Goal: Task Accomplishment & Management: Use online tool/utility

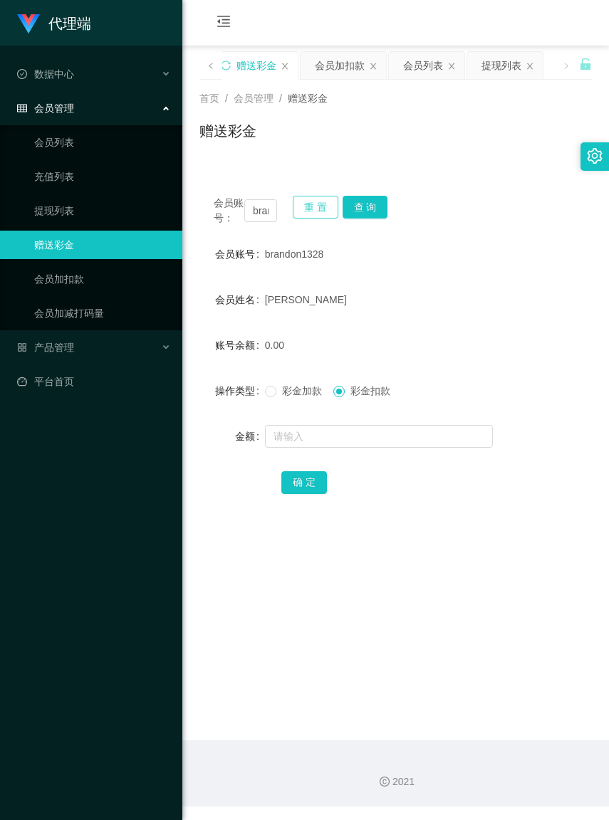
click at [308, 210] on button "重 置" at bounding box center [316, 207] width 46 height 23
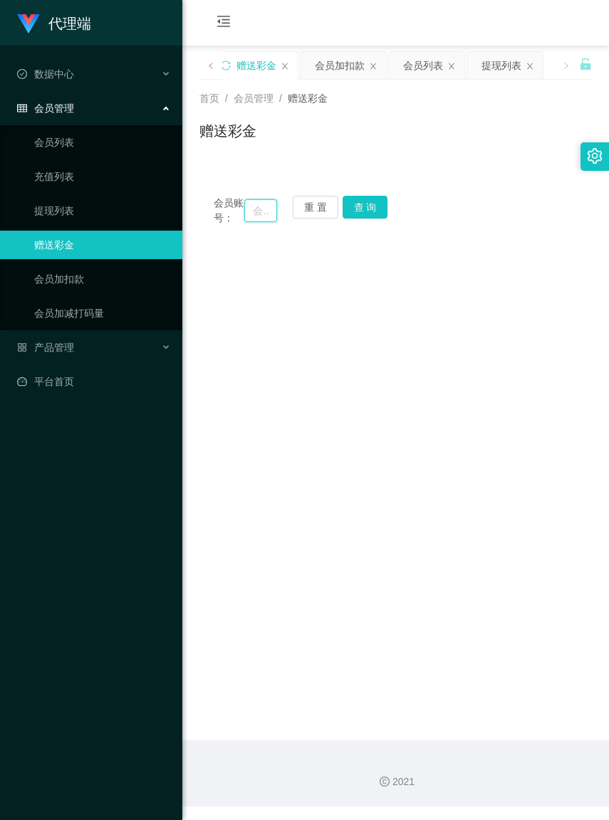
click at [246, 214] on input "text" at bounding box center [260, 210] width 32 height 23
paste input "已经为您提交，请耐心等待商家审核为您获取包赔协议。"
type input "已"
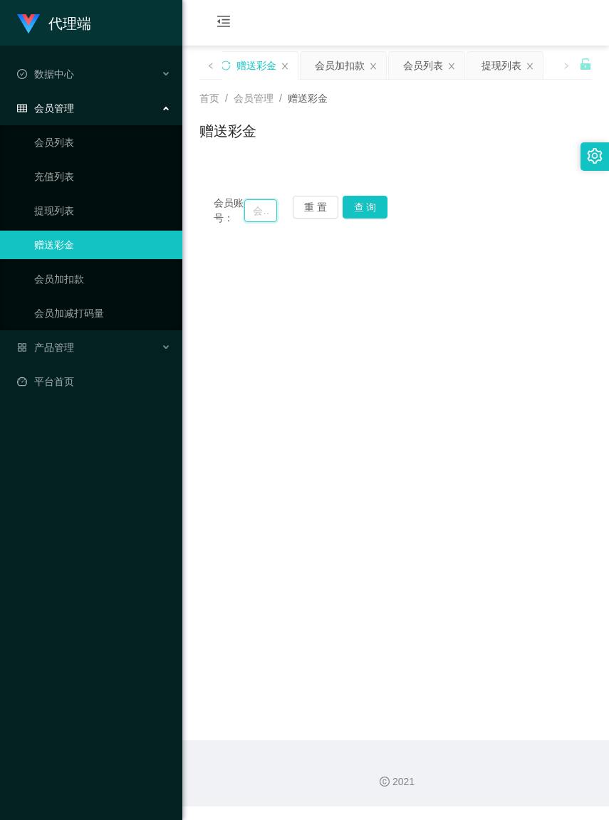
click at [251, 219] on input "text" at bounding box center [260, 210] width 32 height 23
click at [250, 219] on input "text" at bounding box center [260, 210] width 32 height 23
paste input "desmondyeo"
type input "desmondyeo"
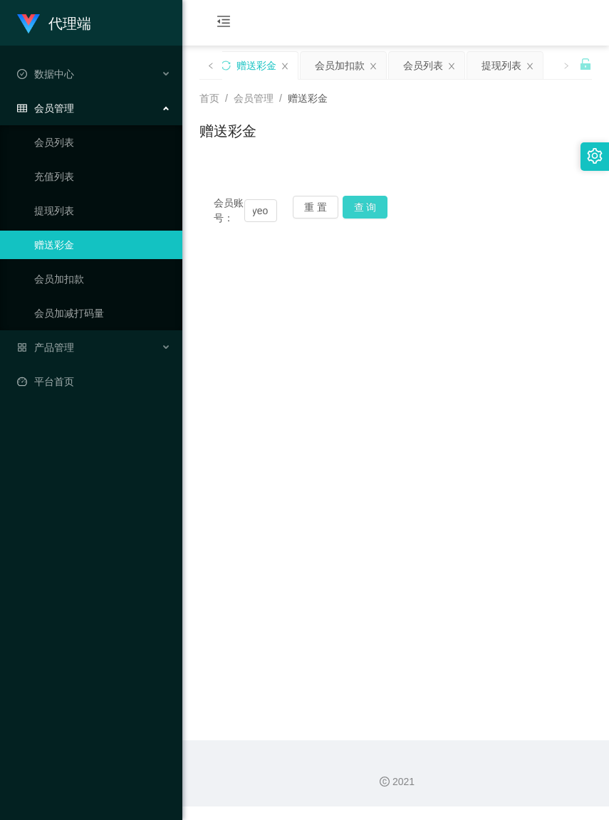
click at [369, 200] on button "查 询" at bounding box center [365, 207] width 46 height 23
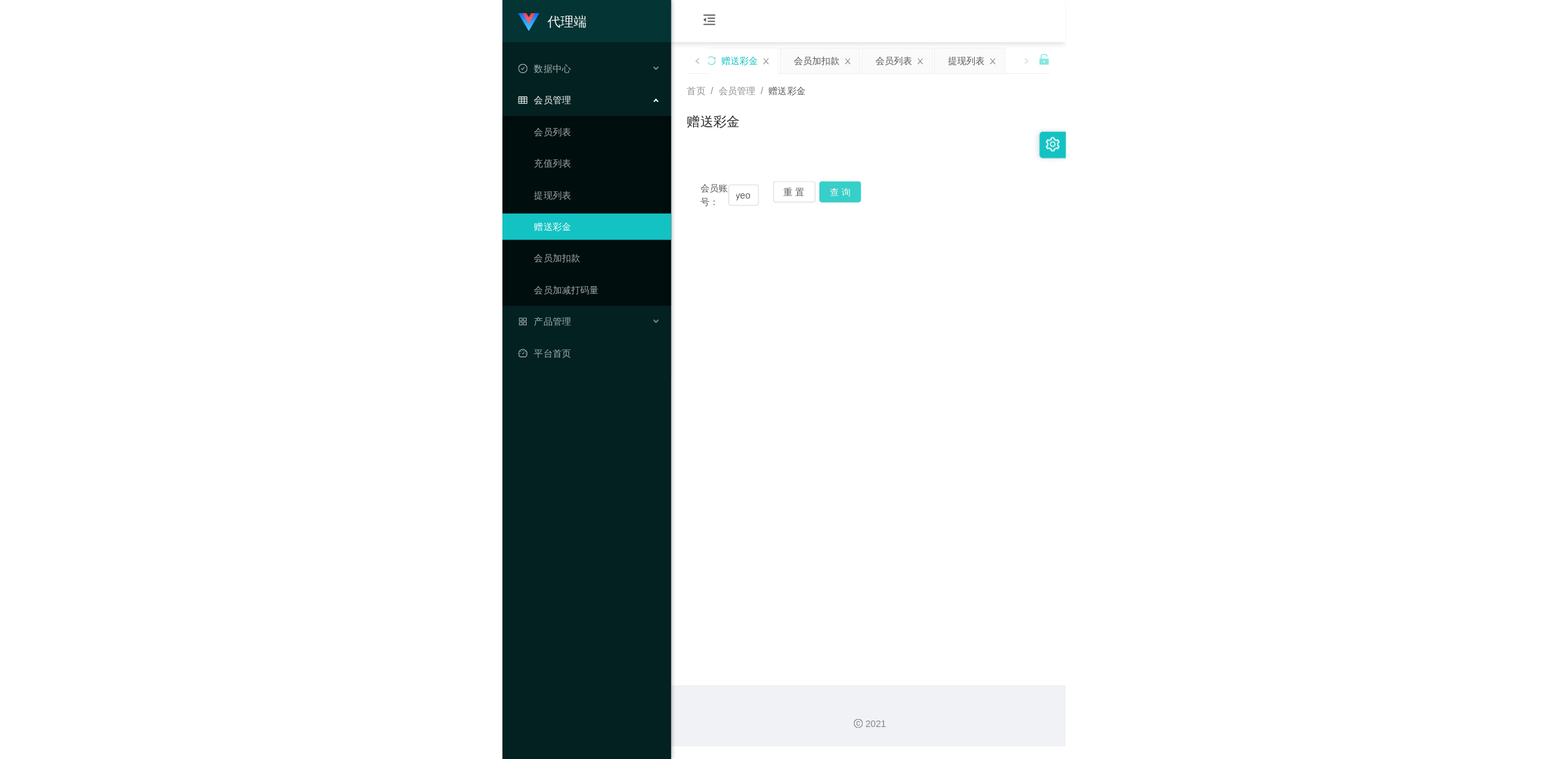
scroll to position [0, 0]
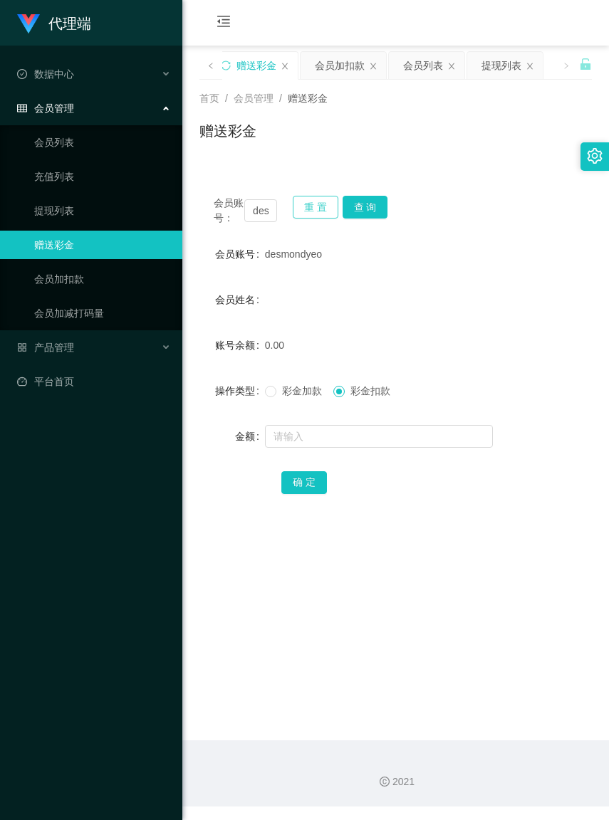
drag, startPoint x: 310, startPoint y: 204, endPoint x: 349, endPoint y: 268, distance: 74.7
click at [349, 268] on div "会员账号： [PERSON_NAME] 重 置 查 询 会员账号 desmondyeo 会员姓名 账号余额 0.00 操作类型 彩金加款 彩金扣款 金额 确 定" at bounding box center [395, 355] width 392 height 346
click at [364, 211] on button "查 询" at bounding box center [365, 207] width 46 height 23
click at [68, 214] on link "提现列表" at bounding box center [102, 210] width 137 height 28
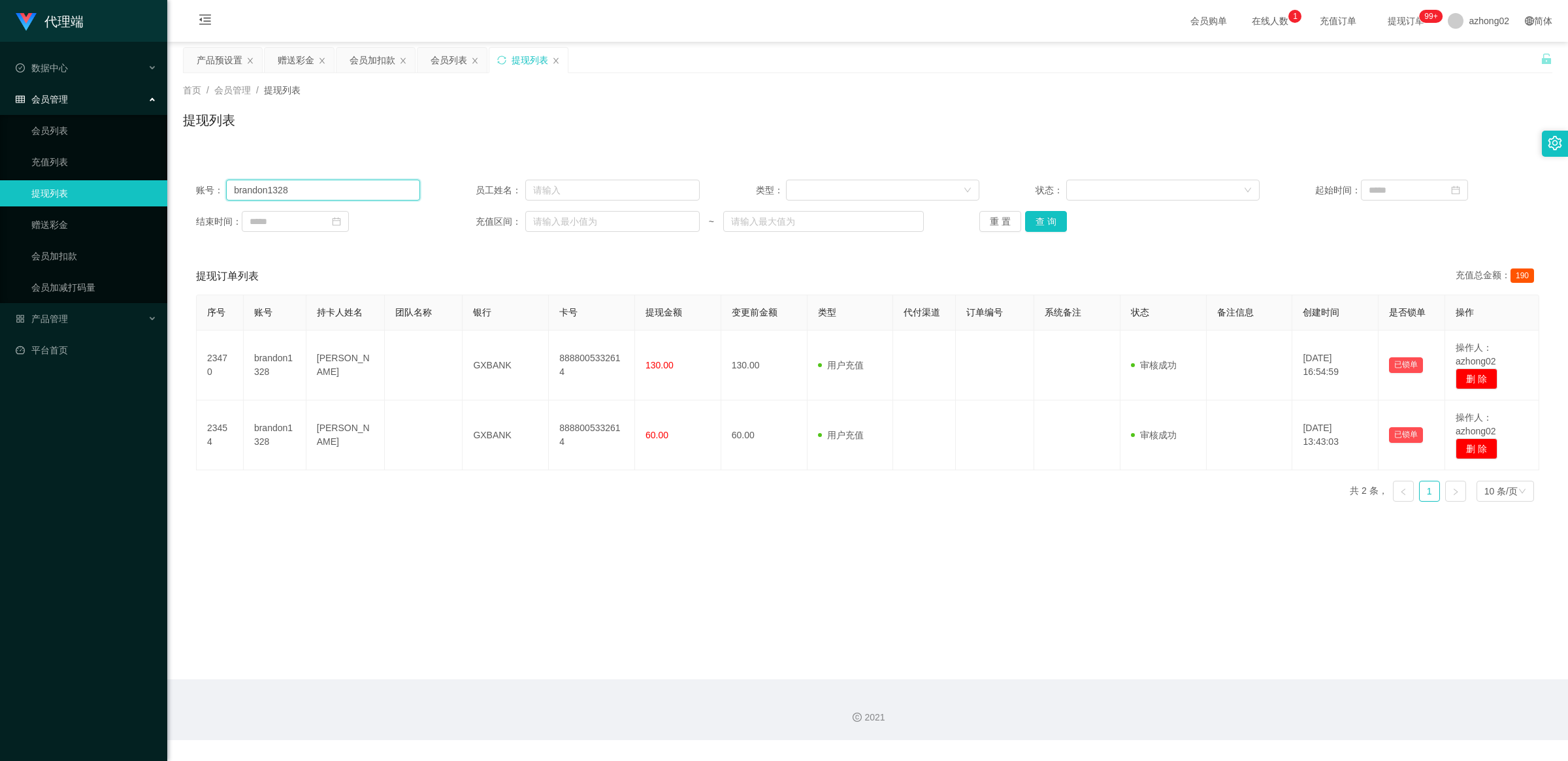
click at [353, 192] on input "brandon1328" at bounding box center [322, 190] width 194 height 21
type input "b"
paste input "desmondyeo"
type input "desmondyeo"
click at [558, 227] on button "查 询" at bounding box center [1047, 221] width 42 height 21
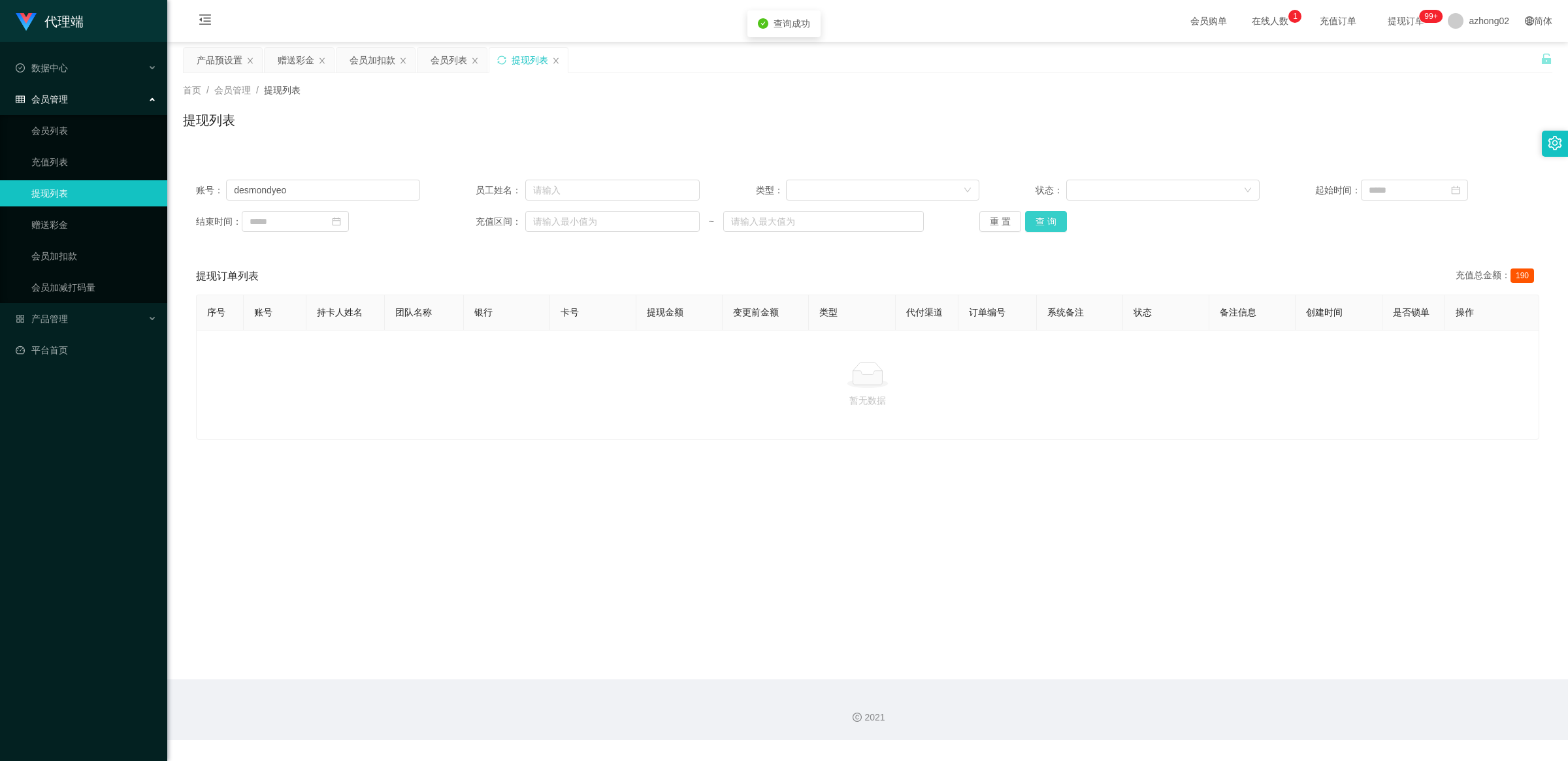
click at [558, 226] on button "查 询" at bounding box center [1047, 221] width 42 height 21
click at [558, 224] on div "重 置 查 询" at bounding box center [1092, 221] width 224 height 21
click at [558, 224] on button "查 询" at bounding box center [1047, 221] width 42 height 21
click at [558, 224] on div "重 置 查 询" at bounding box center [1092, 221] width 224 height 21
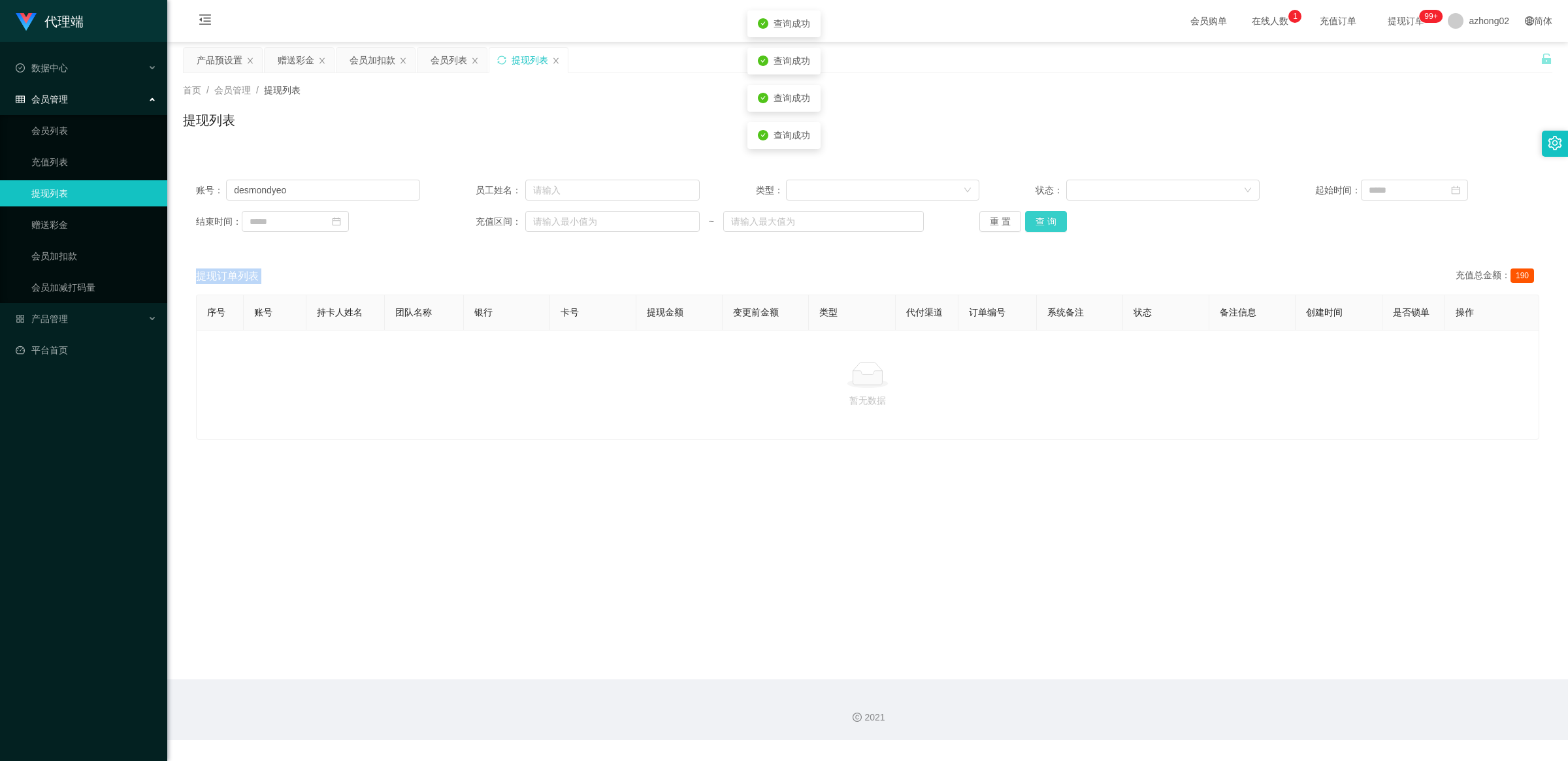
click at [558, 224] on button "查 询" at bounding box center [1047, 221] width 42 height 21
click at [558, 224] on div "重 置 查 询" at bounding box center [1092, 221] width 224 height 21
click at [558, 224] on button "查 询" at bounding box center [1047, 221] width 42 height 21
click at [558, 224] on div "重 置 查 询" at bounding box center [1092, 221] width 224 height 21
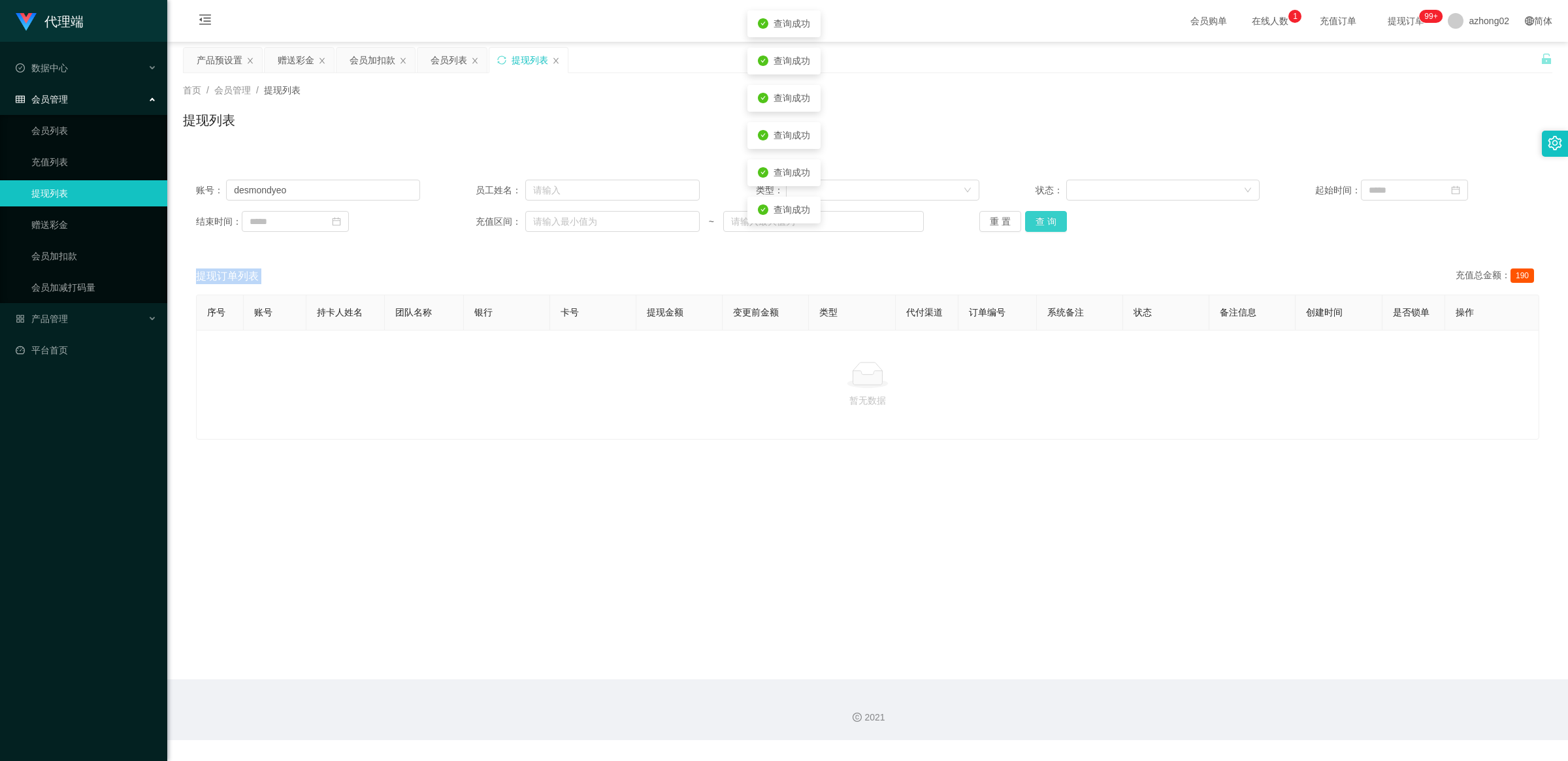
click at [558, 224] on button "查 询" at bounding box center [1047, 221] width 42 height 21
click at [558, 224] on div "重 置 查 询" at bounding box center [1092, 221] width 224 height 21
click at [558, 224] on button "查 询" at bounding box center [1047, 221] width 42 height 21
click at [558, 224] on div "重 置 查 询" at bounding box center [1092, 221] width 224 height 21
click at [558, 224] on button "查 询" at bounding box center [1047, 221] width 42 height 21
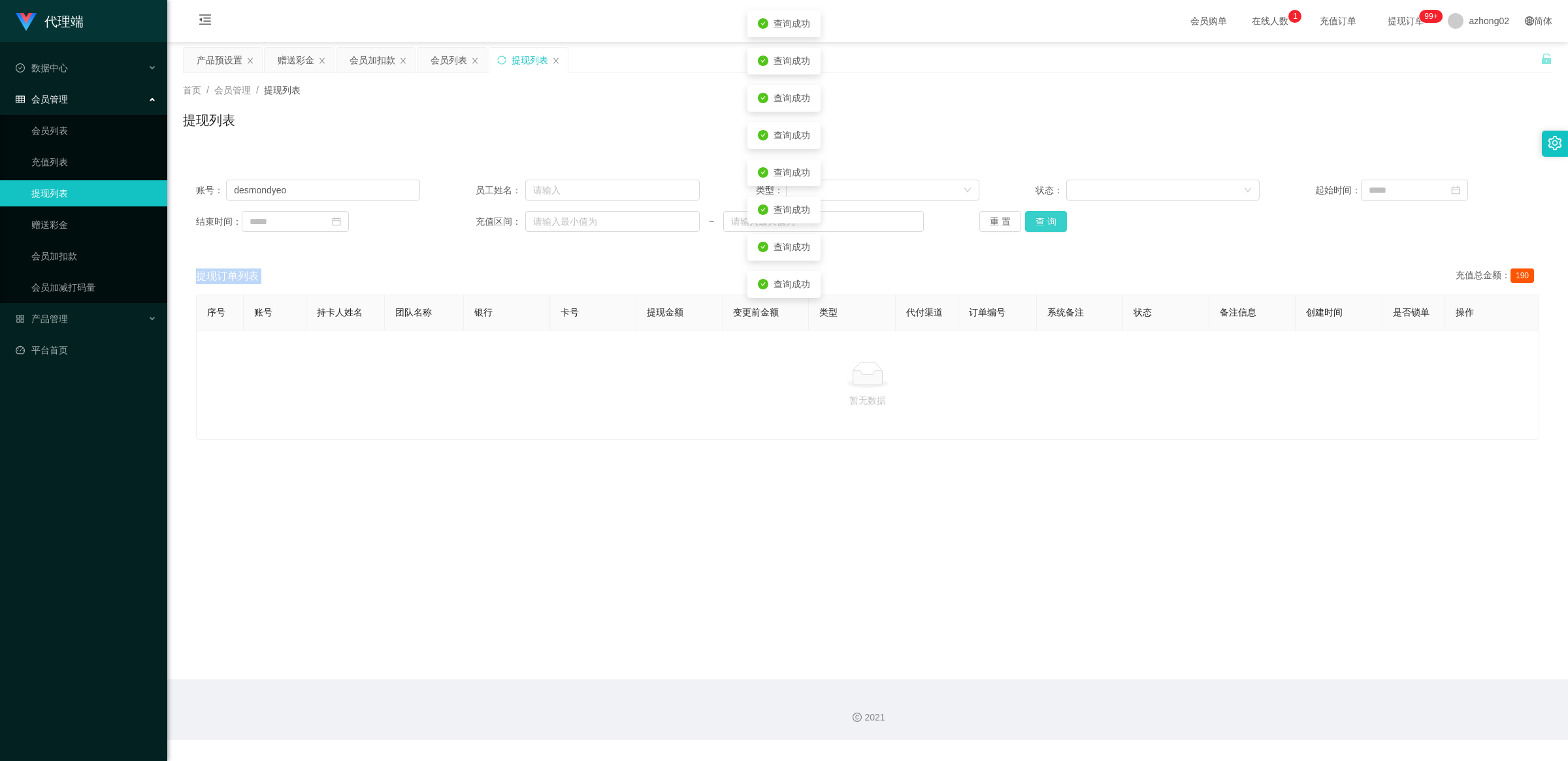
click at [558, 224] on div "重 置 查 询" at bounding box center [1092, 221] width 224 height 21
click at [558, 224] on button "查 询" at bounding box center [1047, 221] width 42 height 21
click at [558, 24] on span "在线人数 0 1 2 3 4 5 6 7 8 9 0 1 2 3 4 5 6 7 8 9 0 1 2 3 4 5 6 7 8 9" at bounding box center [1271, 21] width 50 height 9
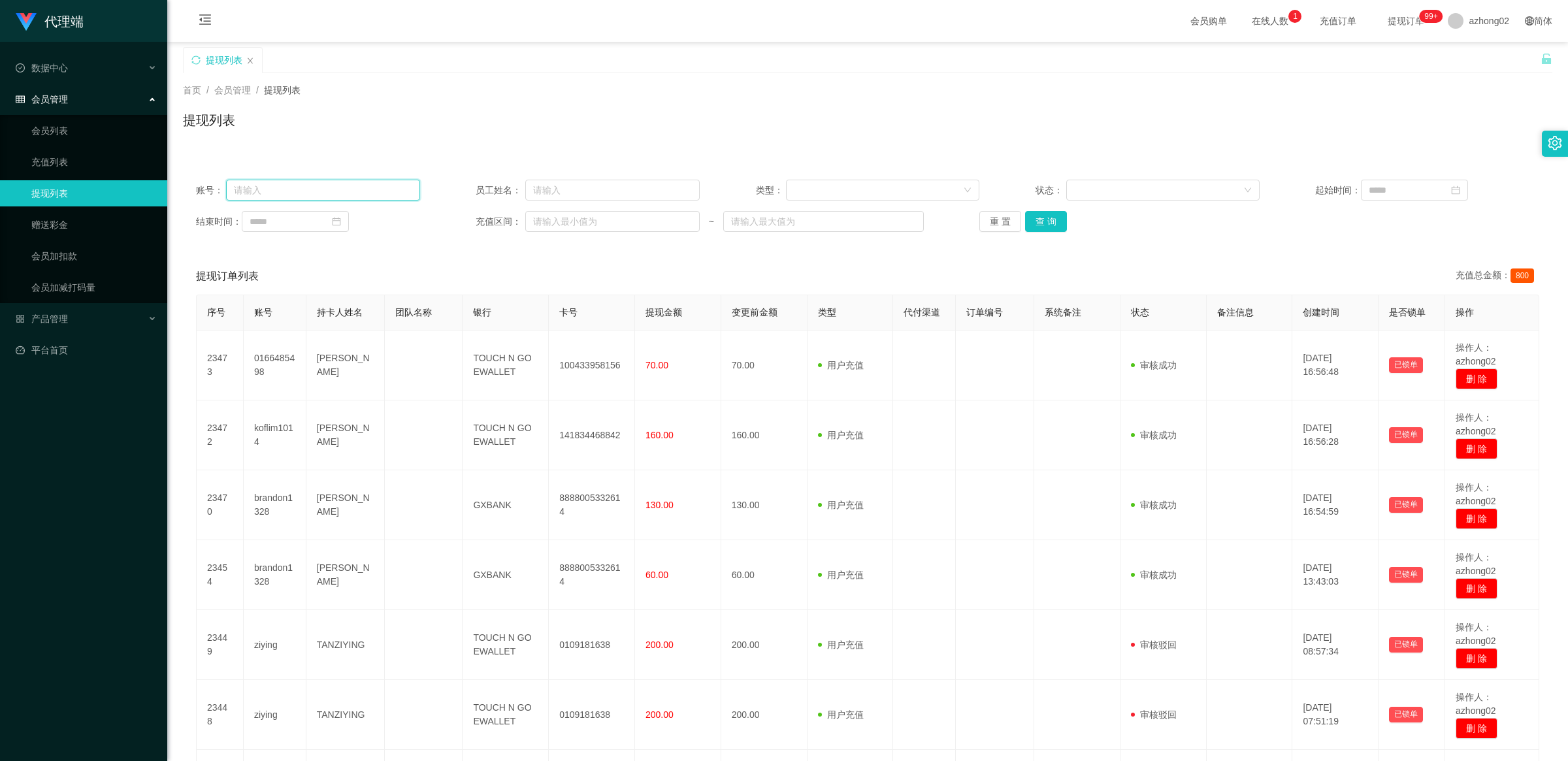
paste input "desmondyeo"
type input "desmondyeo"
click at [558, 219] on button "查 询" at bounding box center [1047, 221] width 42 height 21
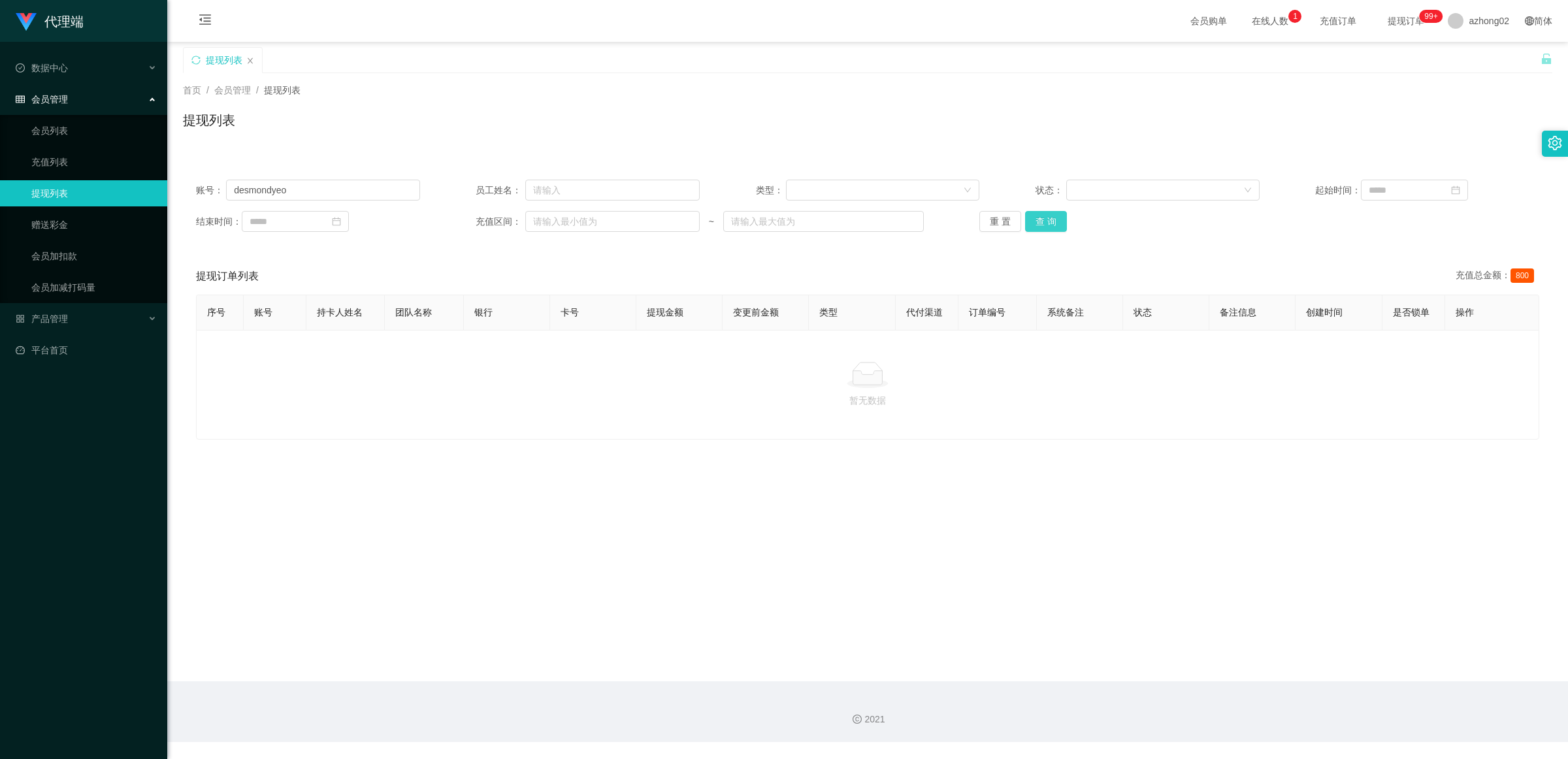
click at [558, 220] on button "查 询" at bounding box center [1047, 221] width 42 height 21
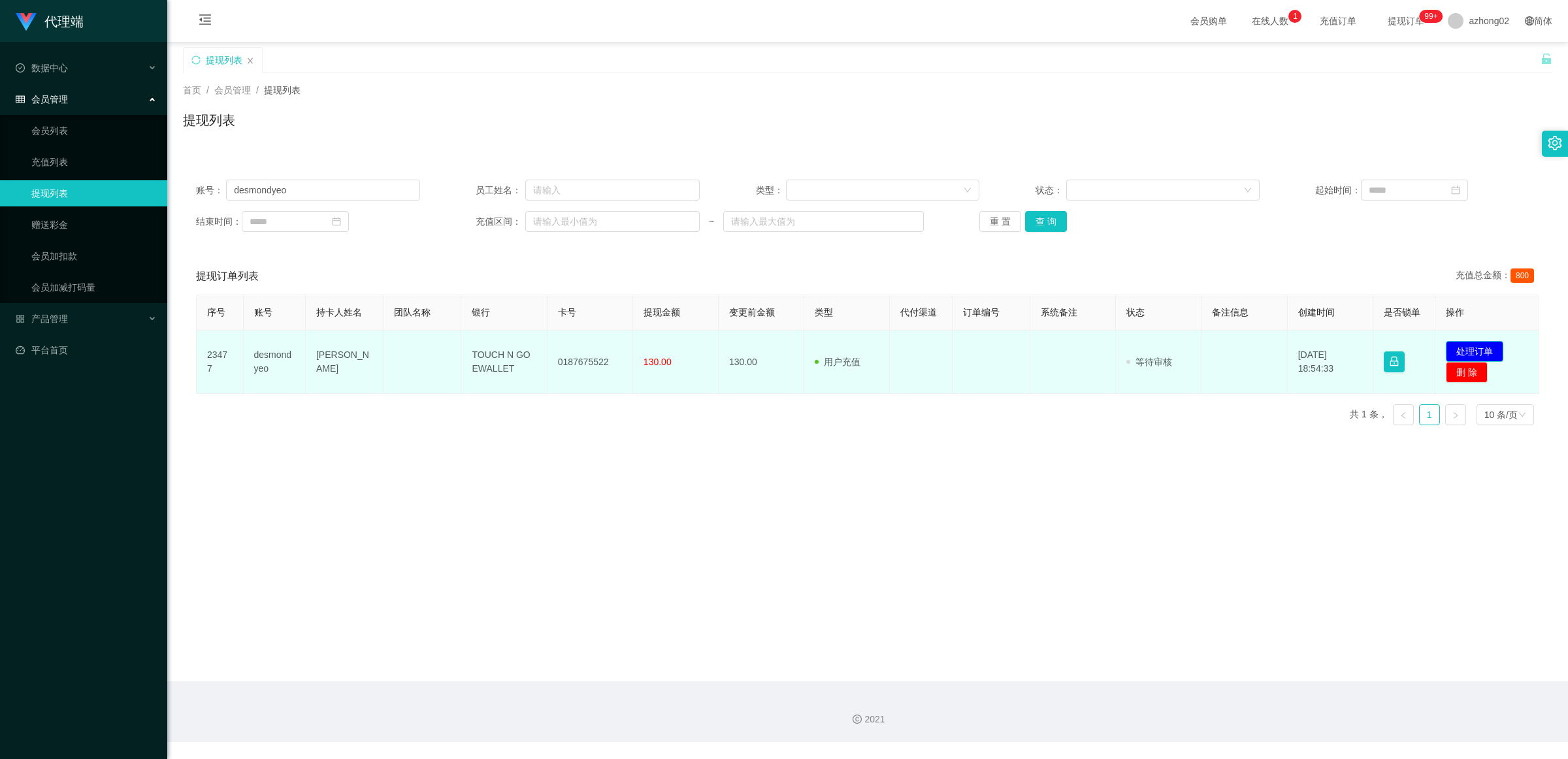
click at [558, 351] on button "处理订单" at bounding box center [1474, 352] width 58 height 21
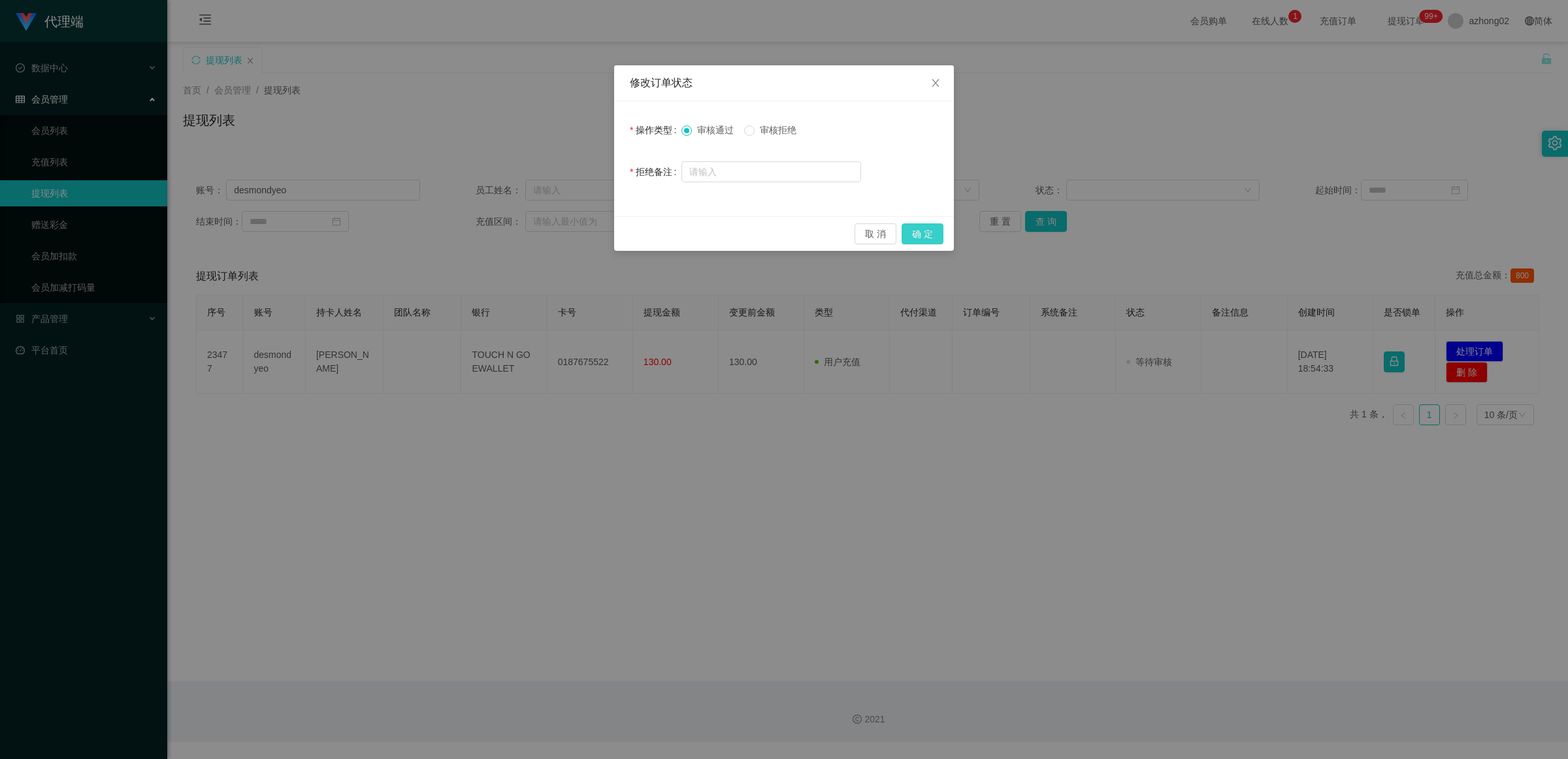
click at [558, 229] on button "确 定" at bounding box center [923, 233] width 42 height 21
